Goal: Task Accomplishment & Management: Complete application form

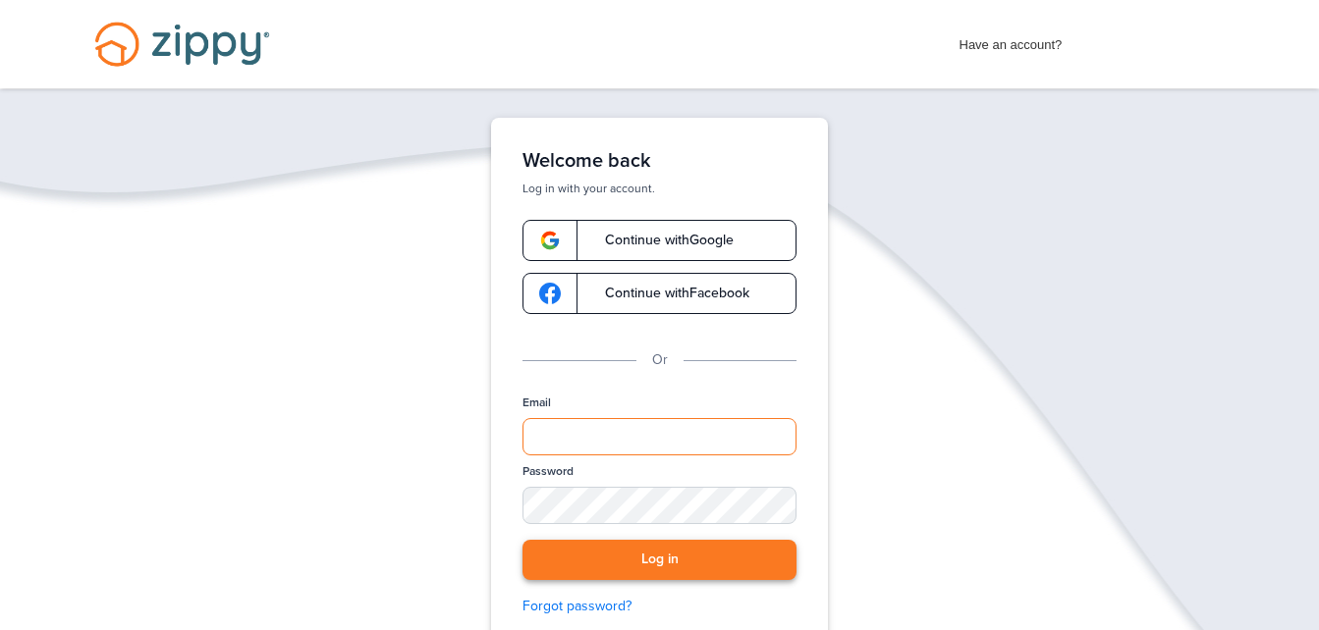
type input "**********"
click at [602, 558] on button "Log in" at bounding box center [659, 560] width 274 height 40
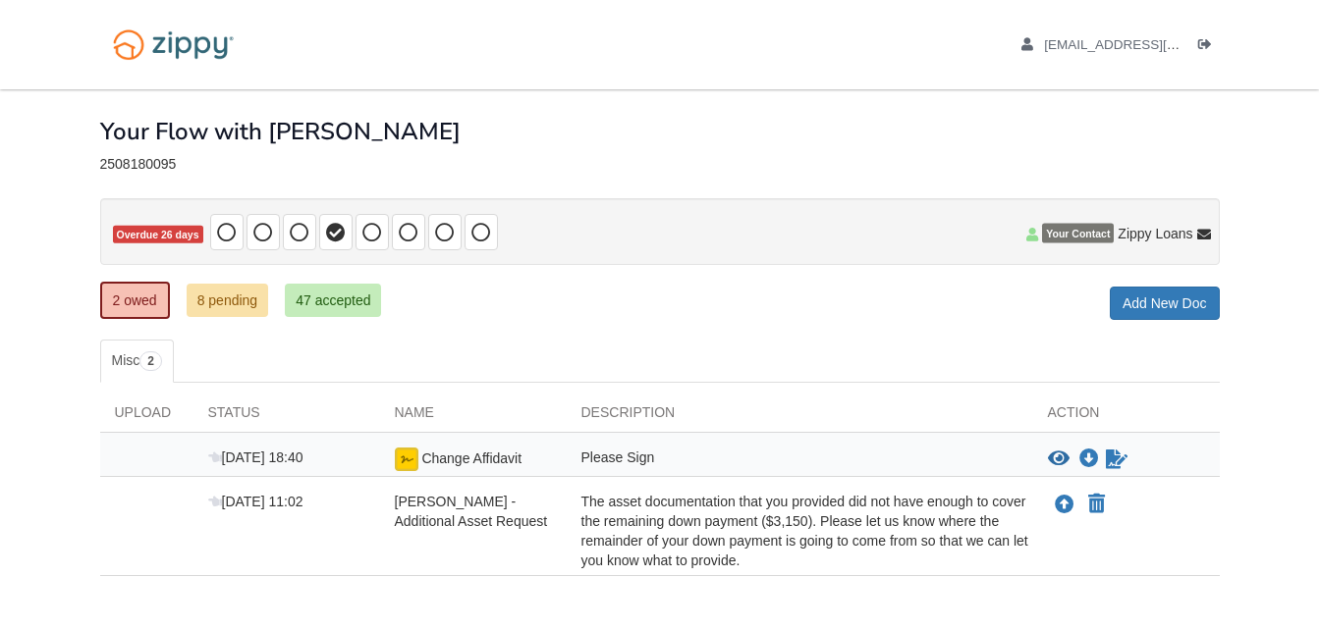
click at [1107, 471] on div "View blank/sample document View blank/sample document Download file/sample doc …" at bounding box center [1126, 460] width 187 height 24
click at [1120, 456] on icon "Sign Form" at bounding box center [1116, 460] width 22 height 20
